Goal: Find specific page/section: Find specific page/section

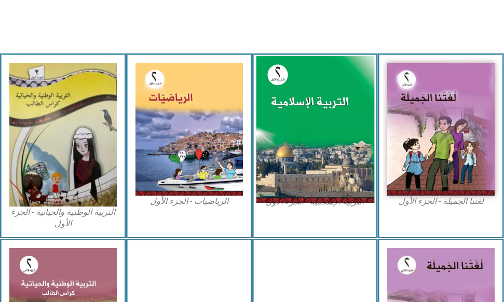
scroll to position [311, 0]
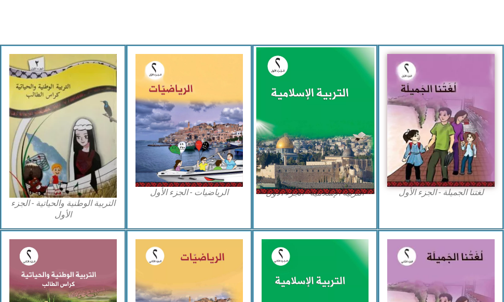
click at [320, 135] on img at bounding box center [315, 120] width 118 height 147
click at [324, 127] on img at bounding box center [315, 120] width 118 height 147
click at [345, 135] on img at bounding box center [315, 120] width 118 height 147
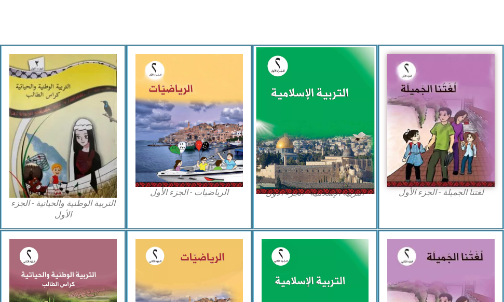
click at [345, 135] on img at bounding box center [315, 120] width 118 height 147
click at [333, 111] on img at bounding box center [315, 120] width 118 height 147
click at [333, 109] on img at bounding box center [315, 120] width 118 height 147
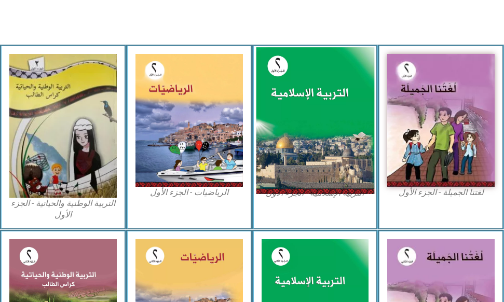
click at [333, 108] on img at bounding box center [315, 120] width 118 height 147
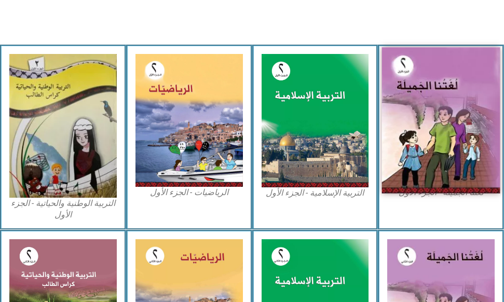
click at [457, 141] on img at bounding box center [441, 120] width 118 height 146
click at [432, 140] on img at bounding box center [441, 120] width 118 height 146
click at [432, 139] on img at bounding box center [441, 120] width 118 height 146
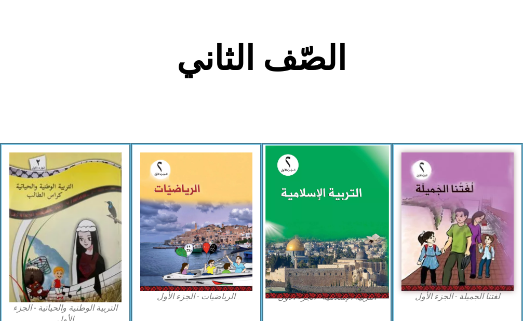
scroll to position [311, 0]
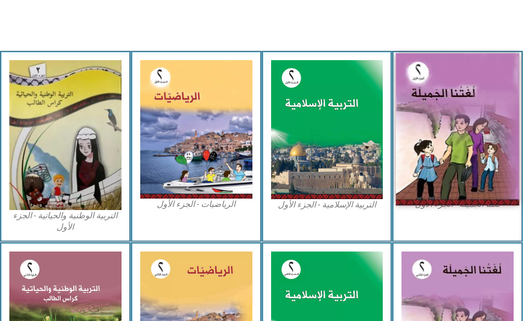
click at [460, 126] on img at bounding box center [456, 129] width 123 height 153
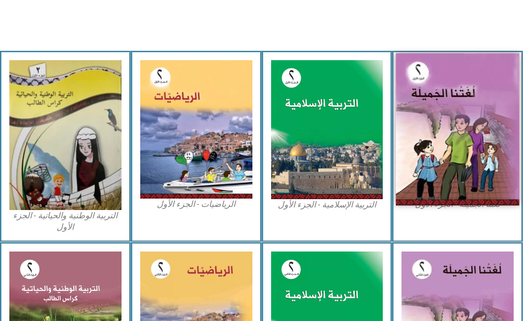
click at [460, 126] on img at bounding box center [456, 129] width 123 height 153
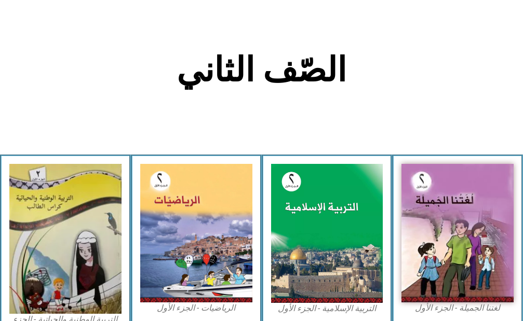
scroll to position [259, 0]
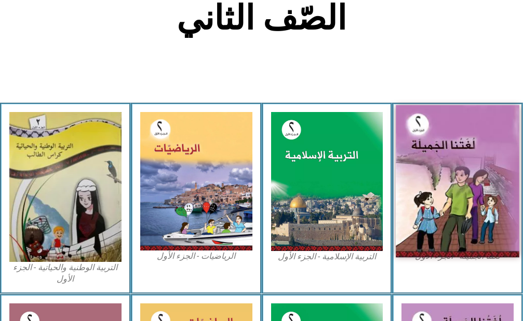
click at [433, 163] on img at bounding box center [456, 181] width 123 height 153
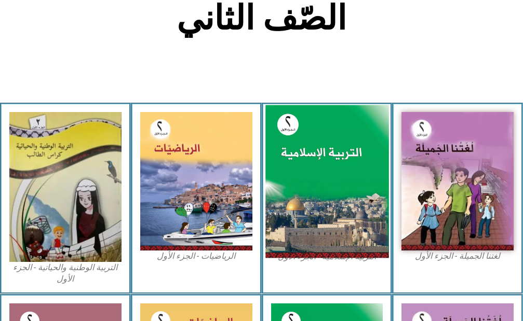
click at [307, 161] on img at bounding box center [326, 181] width 123 height 153
click at [317, 162] on img at bounding box center [326, 181] width 123 height 153
click at [317, 161] on img at bounding box center [326, 181] width 123 height 153
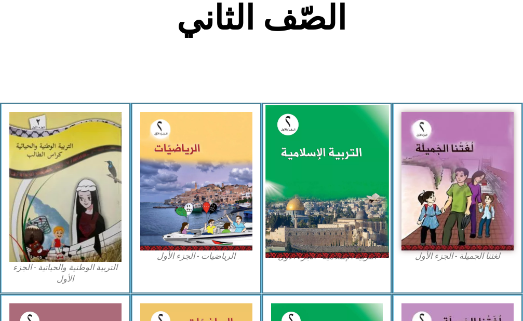
click at [318, 158] on img at bounding box center [326, 181] width 123 height 153
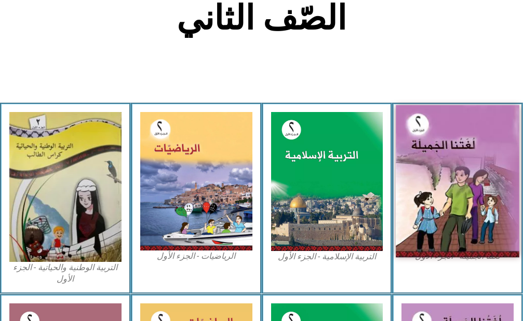
click at [401, 131] on img at bounding box center [456, 181] width 123 height 153
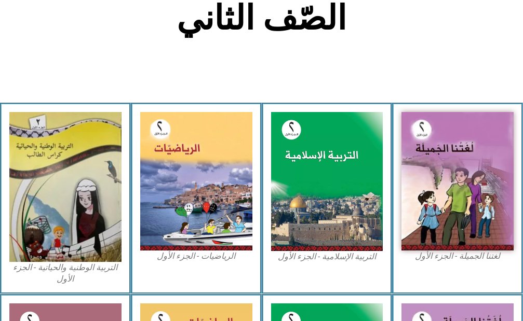
click at [392, 136] on div "التربية الإسلامية - الجزء الأول" at bounding box center [327, 199] width 131 height 192
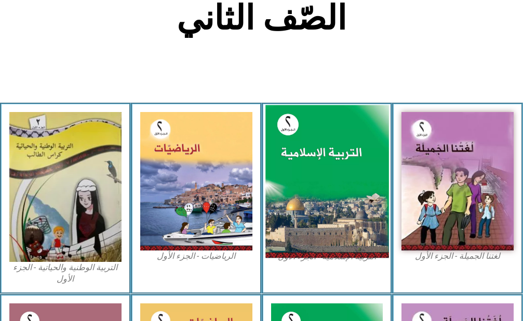
click at [338, 158] on img at bounding box center [326, 181] width 123 height 153
click at [338, 152] on img at bounding box center [326, 181] width 123 height 153
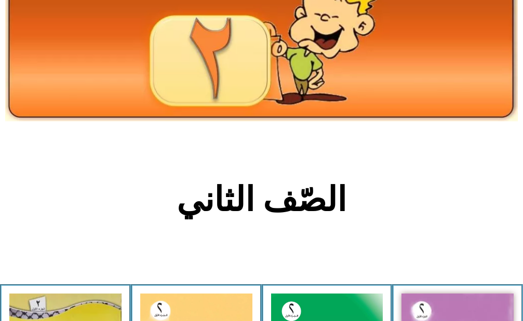
scroll to position [156, 0]
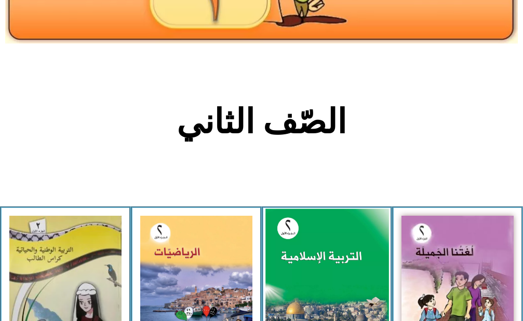
click at [376, 265] on img at bounding box center [326, 285] width 123 height 153
click at [375, 263] on img at bounding box center [326, 285] width 123 height 153
click at [350, 259] on img at bounding box center [326, 285] width 123 height 153
click at [350, 258] on img at bounding box center [326, 285] width 123 height 153
click at [350, 255] on img at bounding box center [326, 285] width 123 height 153
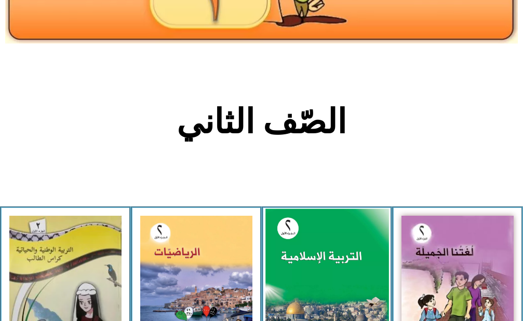
click at [350, 255] on img at bounding box center [326, 285] width 123 height 153
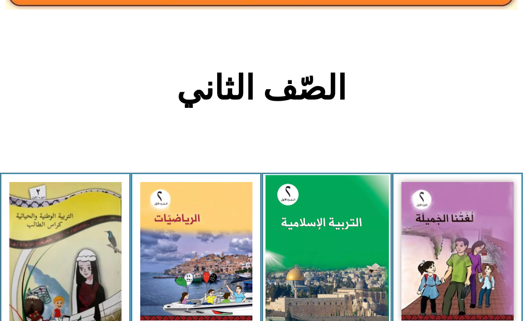
scroll to position [208, 0]
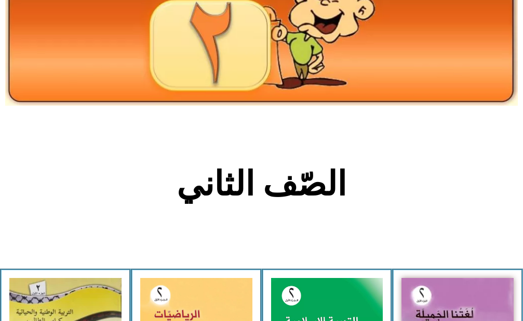
scroll to position [208, 0]
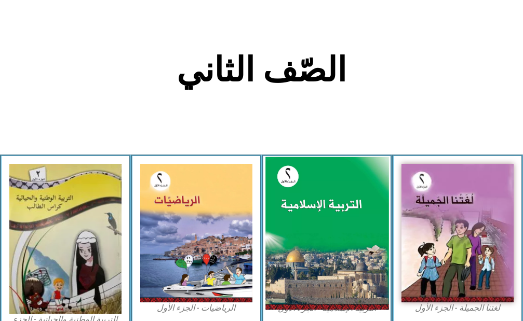
click at [353, 188] on img at bounding box center [326, 233] width 123 height 153
click at [332, 226] on img at bounding box center [326, 233] width 123 height 153
click at [331, 227] on img at bounding box center [326, 233] width 123 height 153
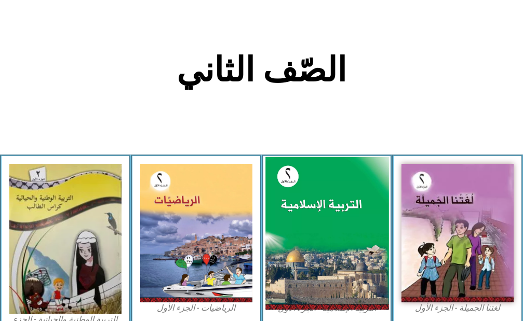
click at [331, 226] on img at bounding box center [326, 233] width 123 height 153
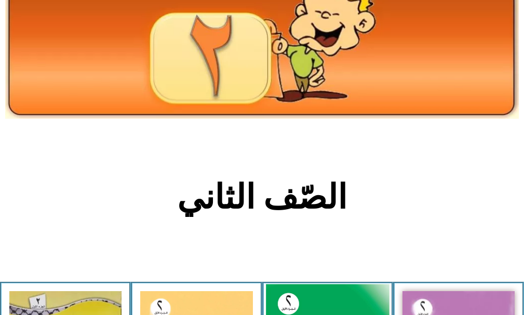
scroll to position [208, 0]
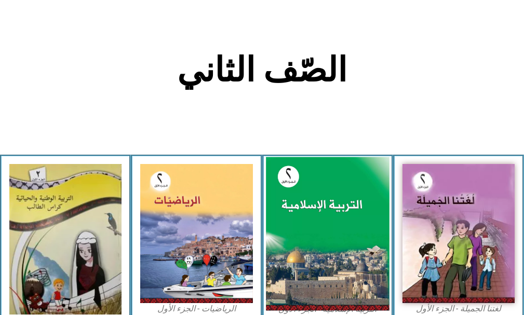
click at [359, 199] on img at bounding box center [328, 234] width 124 height 154
click at [324, 217] on img at bounding box center [328, 234] width 124 height 154
click at [325, 217] on img at bounding box center [328, 234] width 124 height 154
click at [325, 215] on img at bounding box center [328, 234] width 124 height 154
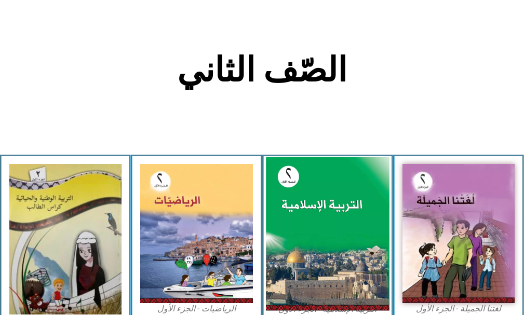
click at [325, 215] on img at bounding box center [328, 234] width 124 height 154
drag, startPoint x: 325, startPoint y: 215, endPoint x: 361, endPoint y: 229, distance: 38.5
click at [361, 229] on img at bounding box center [328, 234] width 124 height 154
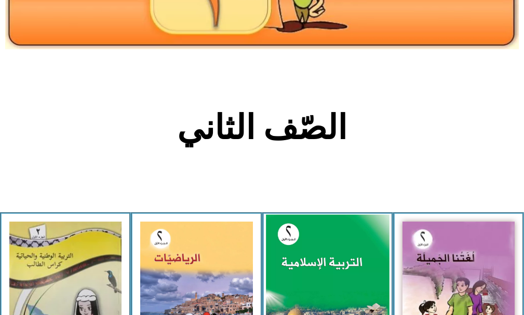
scroll to position [156, 0]
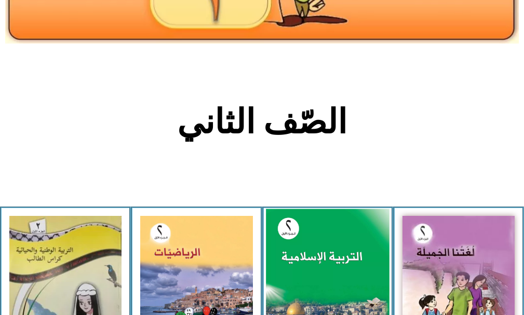
click at [345, 261] on img at bounding box center [328, 286] width 124 height 154
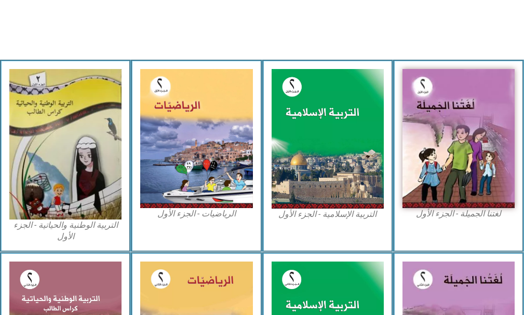
scroll to position [311, 0]
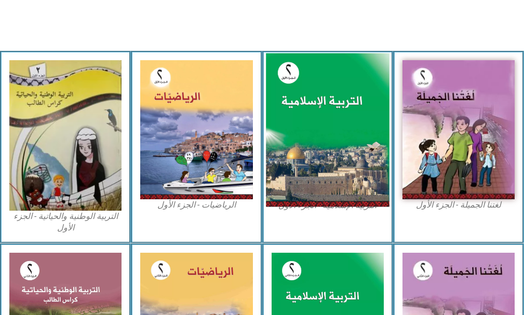
click at [350, 129] on img at bounding box center [328, 130] width 124 height 154
click at [338, 137] on img at bounding box center [328, 130] width 124 height 154
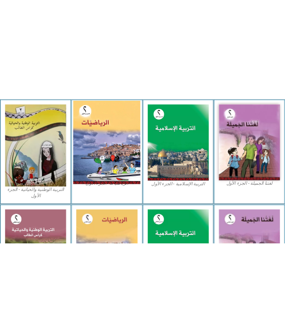
scroll to position [309, 0]
